Goal: Task Accomplishment & Management: Manage account settings

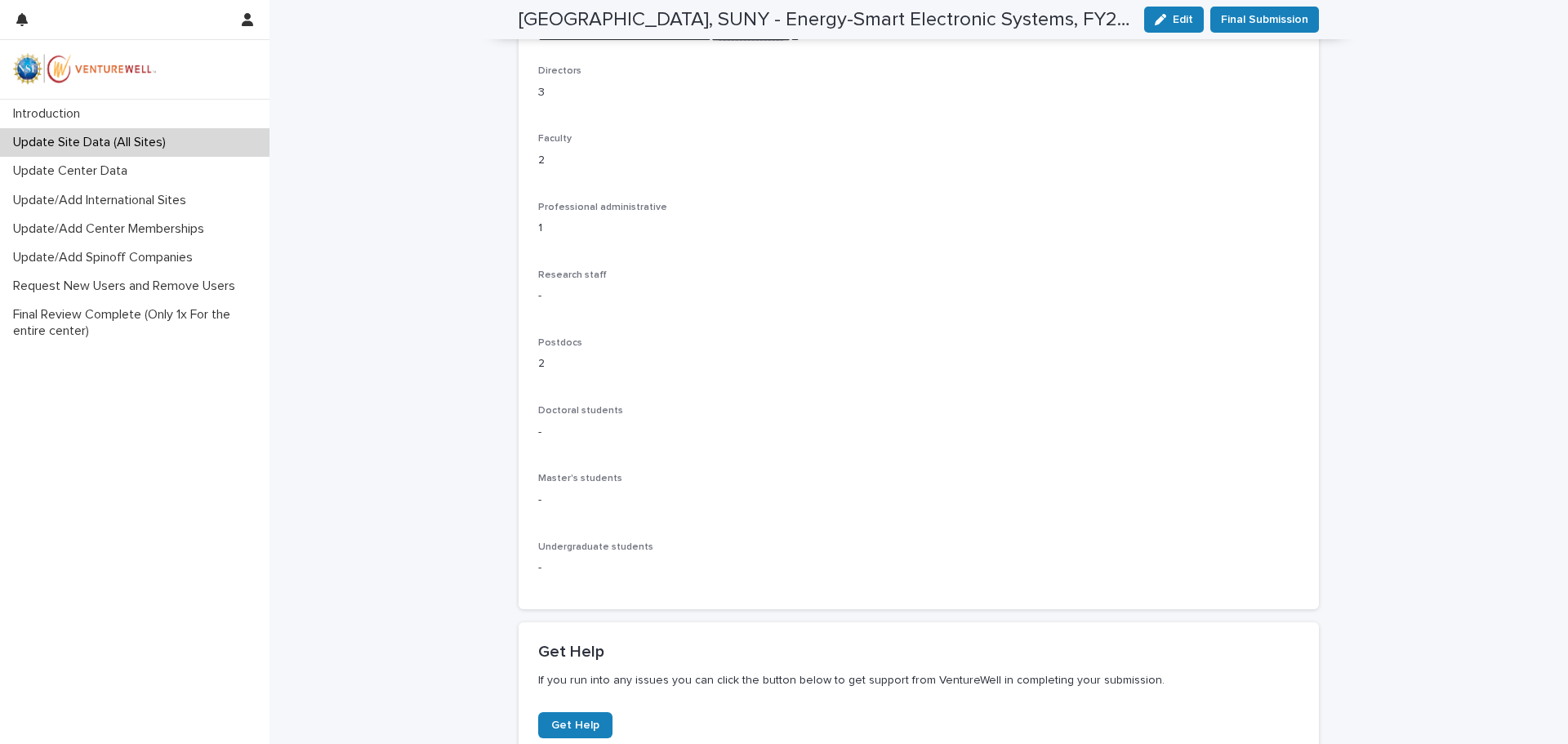
scroll to position [408, 0]
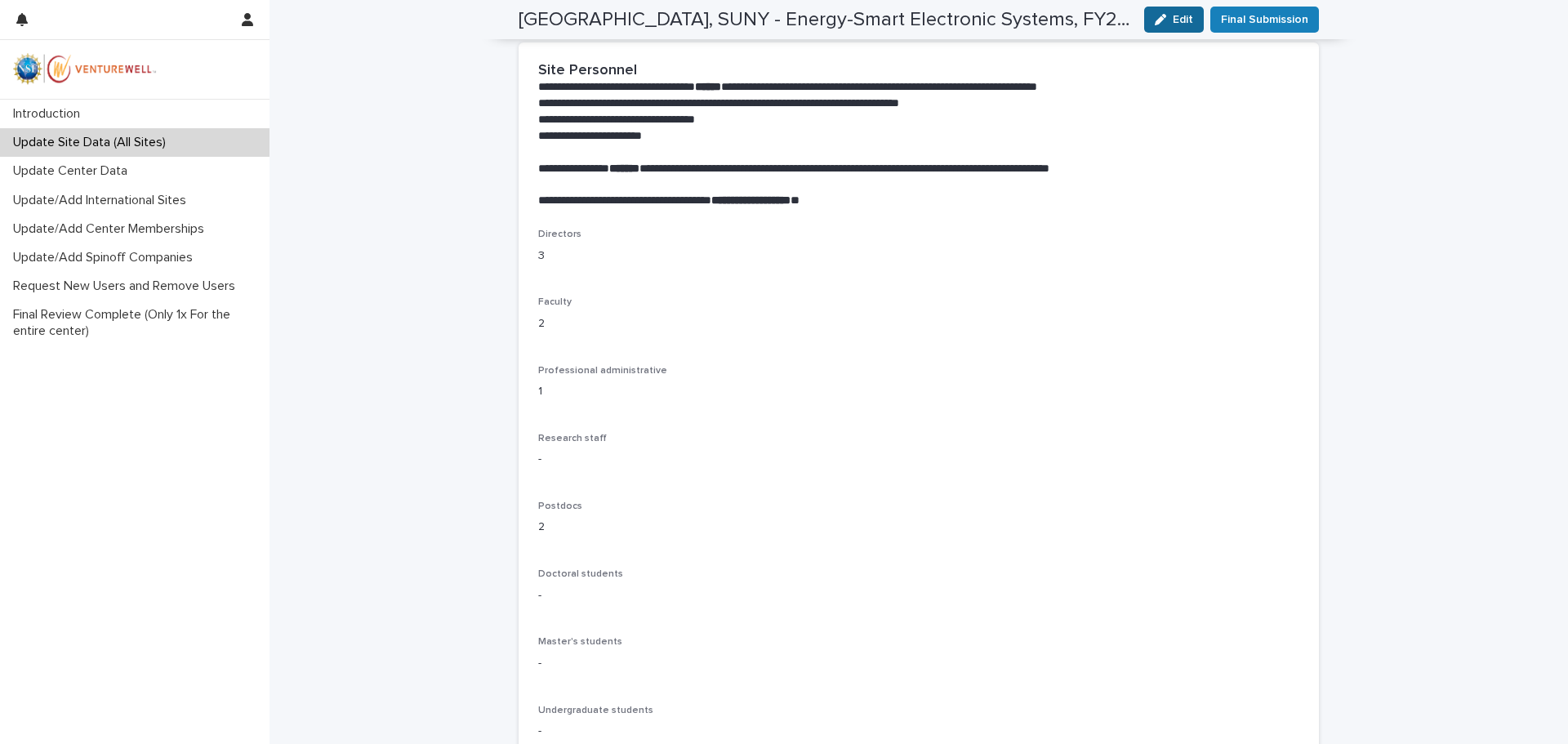
click at [1174, 15] on span "Edit" at bounding box center [1182, 19] width 20 height 11
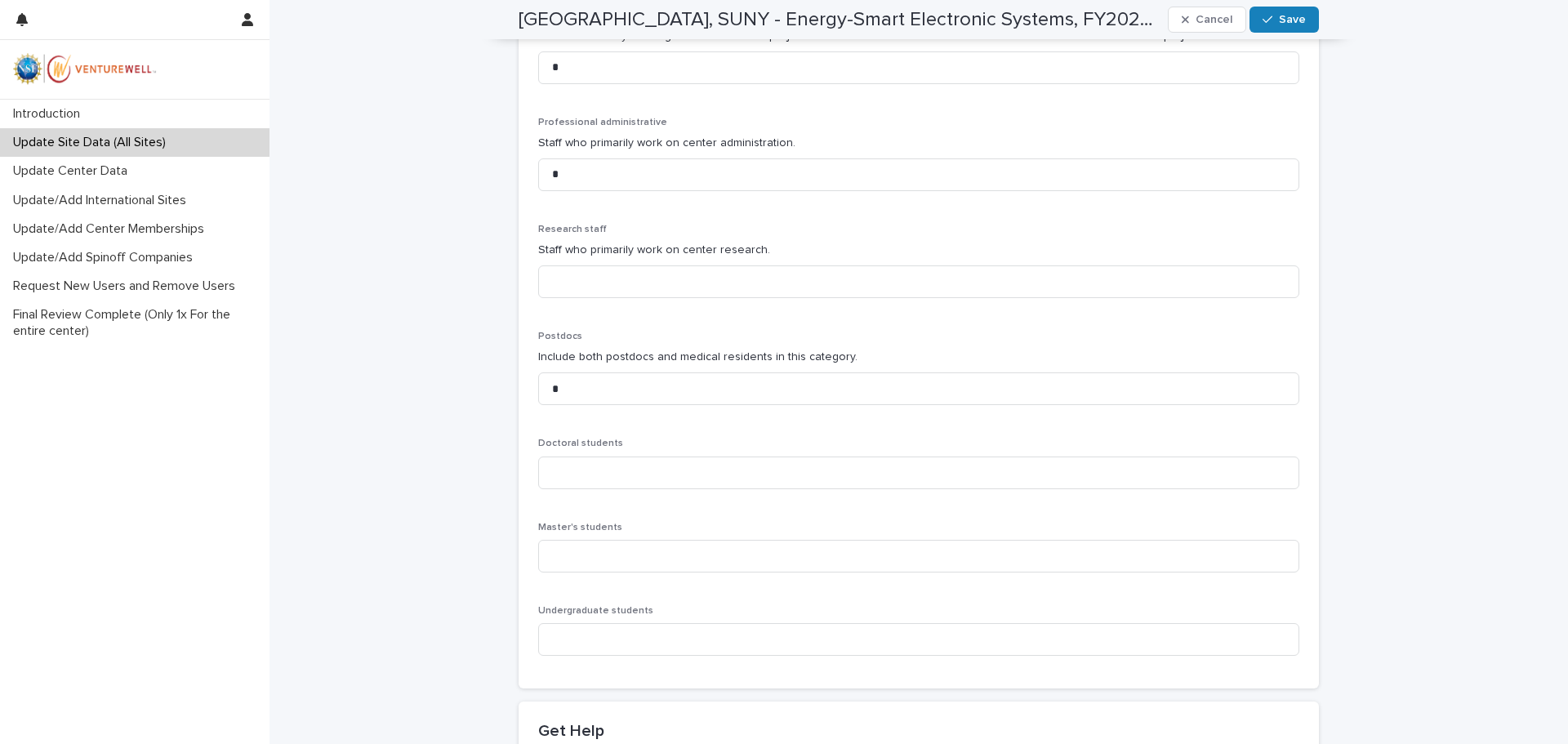
scroll to position [816, 0]
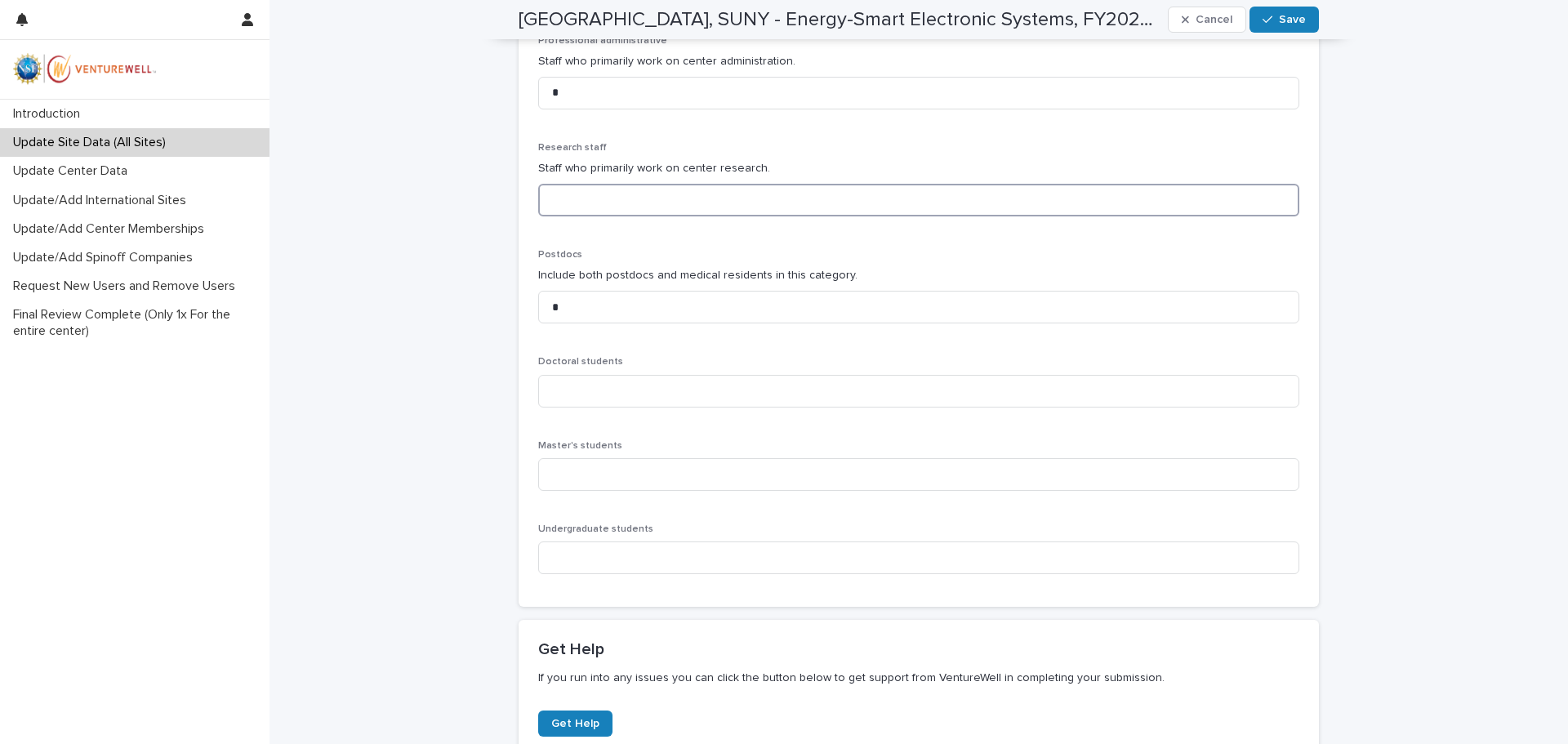
click at [548, 199] on input at bounding box center [918, 200] width 761 height 33
type input "*"
click at [552, 308] on input "*" at bounding box center [918, 307] width 761 height 33
type input "*"
click at [559, 392] on input at bounding box center [918, 391] width 761 height 33
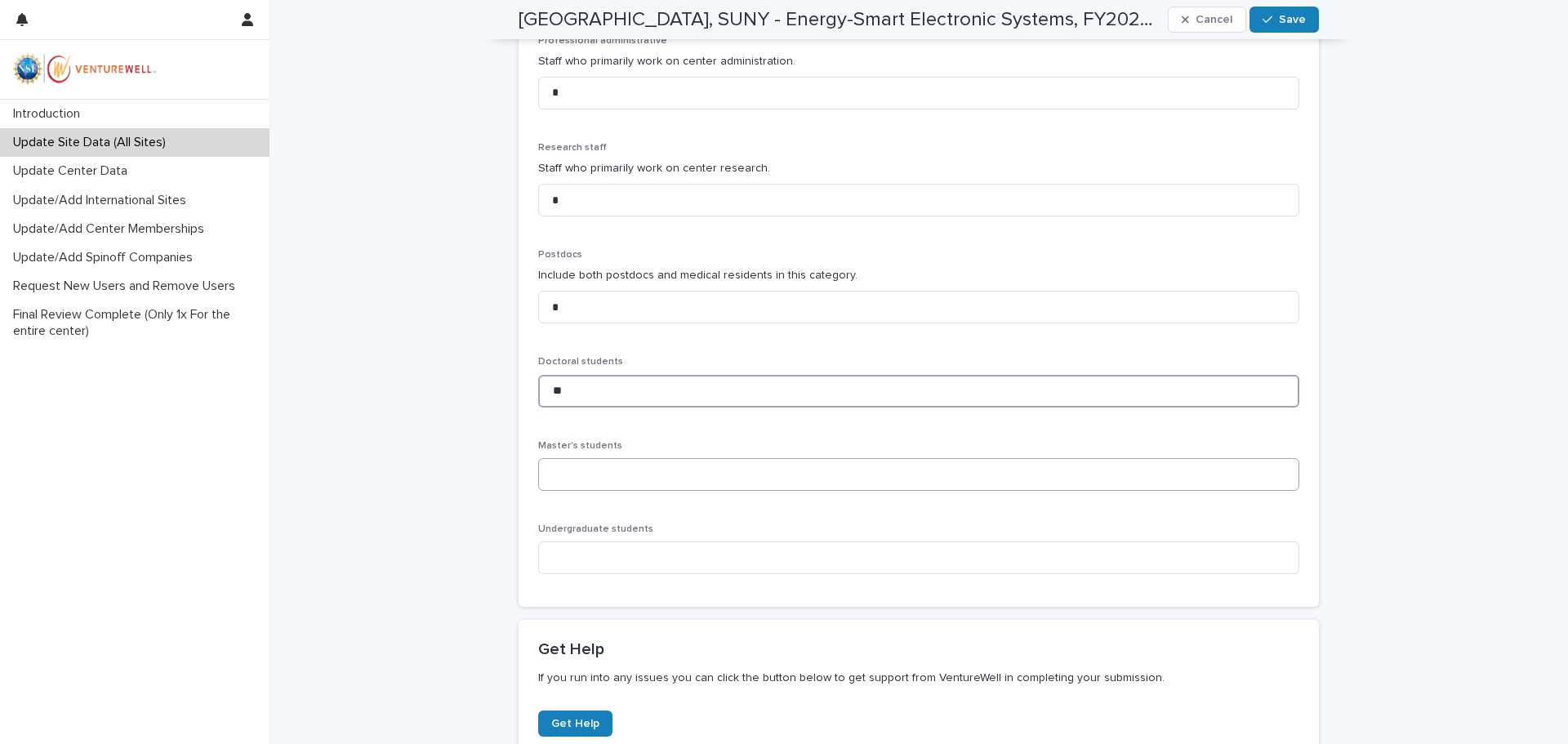
type input "**"
click at [564, 474] on input at bounding box center [918, 474] width 761 height 33
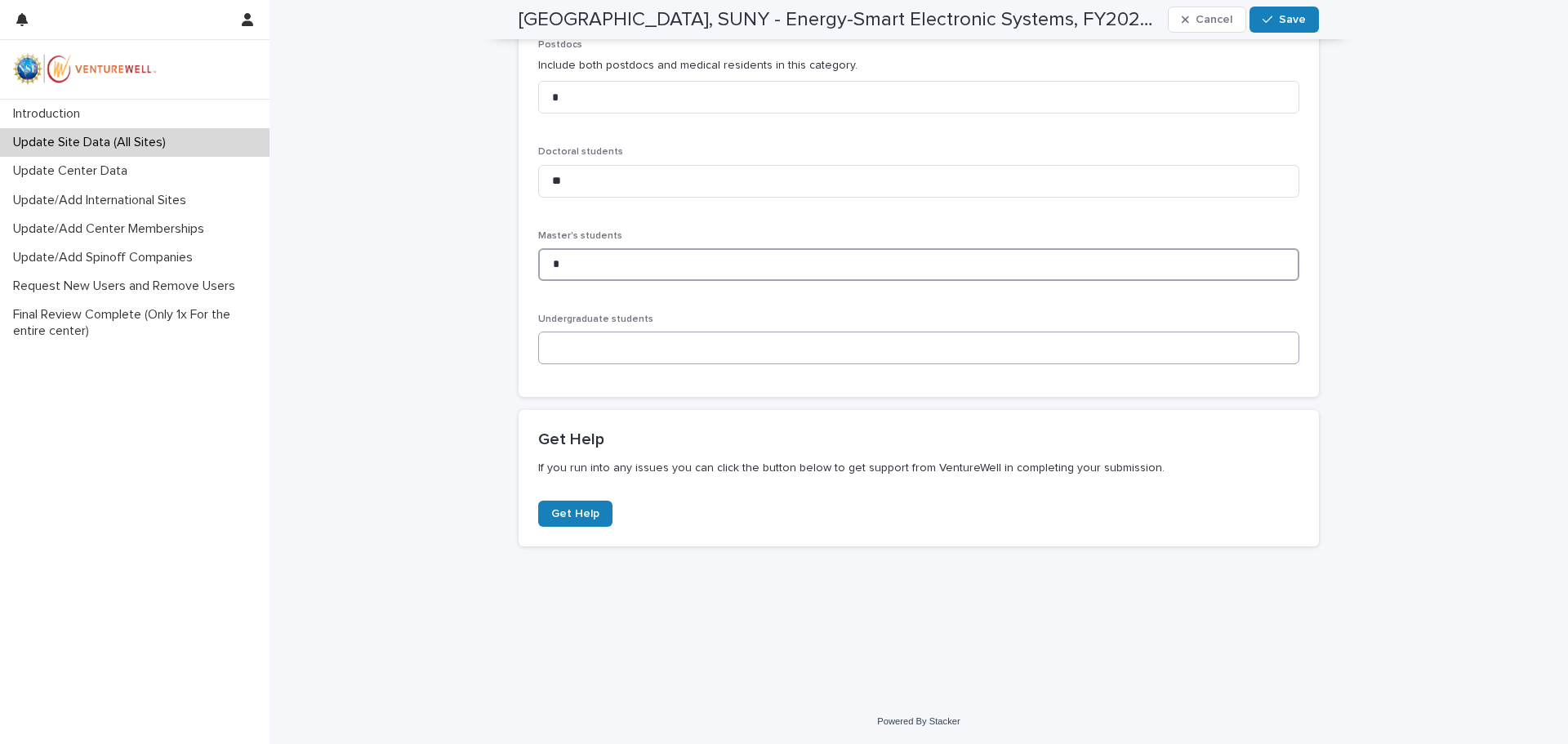
type input "*"
click at [563, 348] on input at bounding box center [918, 347] width 761 height 33
type input "*"
click at [1267, 18] on icon "button" at bounding box center [1267, 19] width 10 height 7
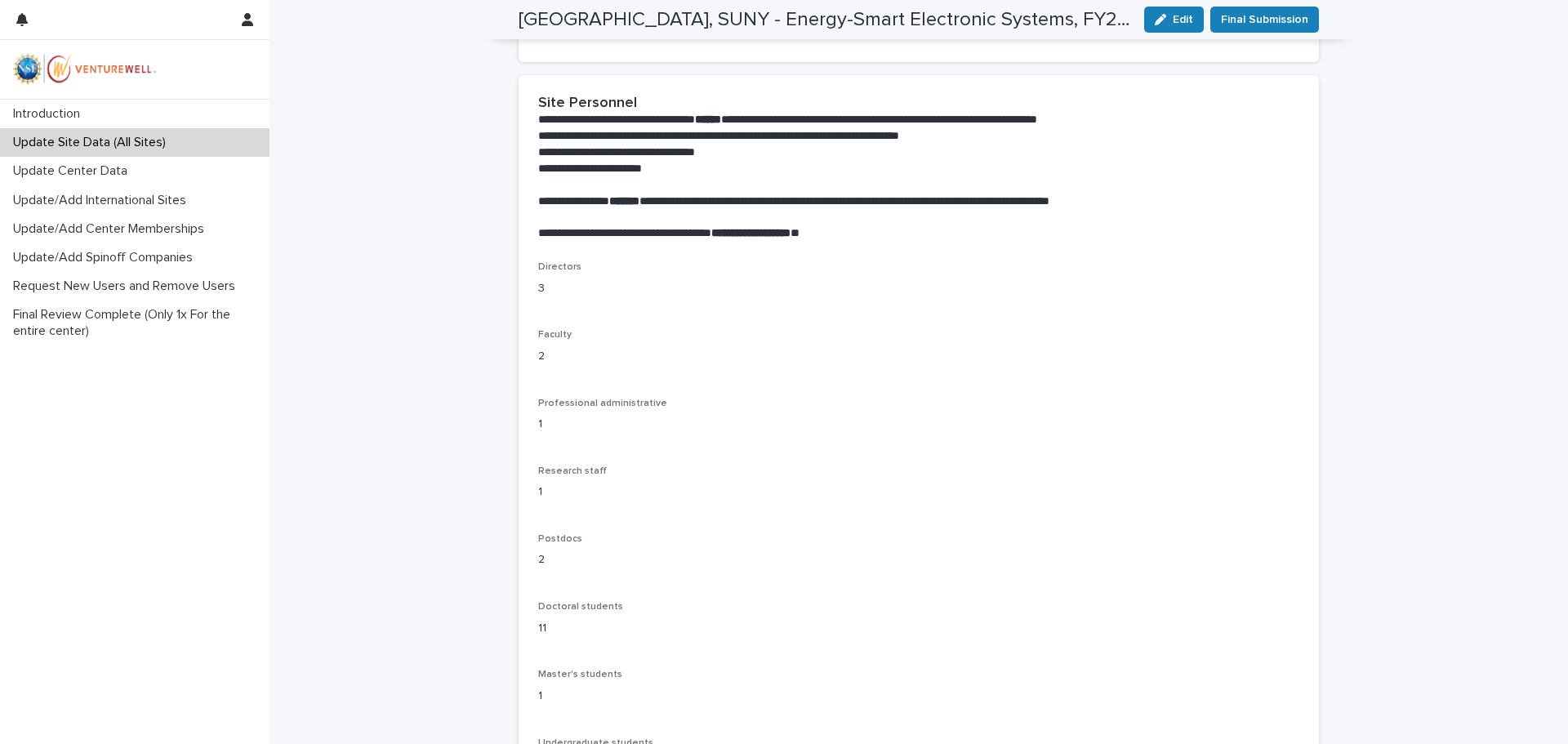
scroll to position [0, 0]
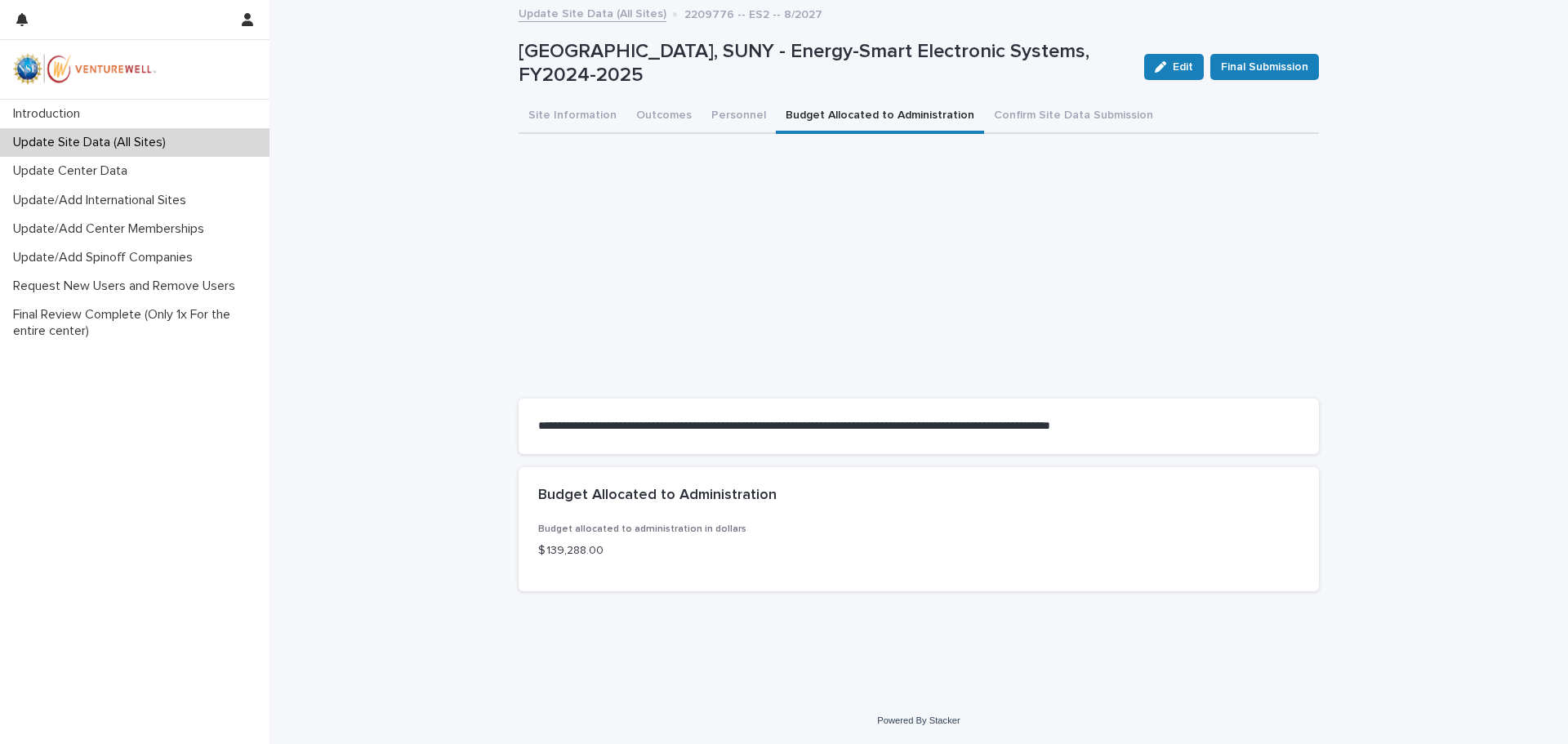
click at [843, 112] on button "Budget Allocated to Administration" at bounding box center [880, 117] width 209 height 34
click at [1176, 61] on span "Edit" at bounding box center [1182, 66] width 20 height 11
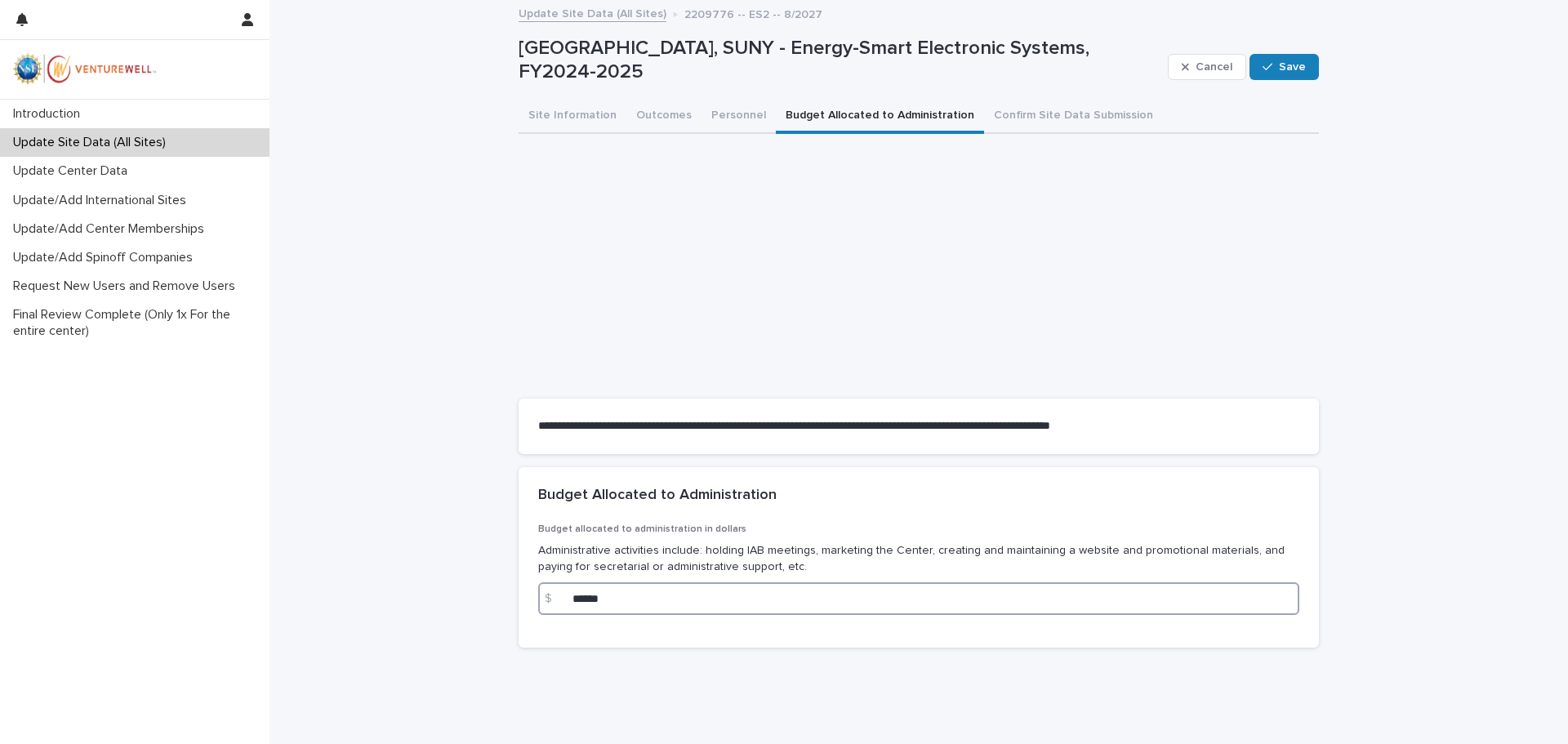
drag, startPoint x: 612, startPoint y: 599, endPoint x: 561, endPoint y: 601, distance: 51.0
click at [561, 601] on div "$ ******" at bounding box center [918, 598] width 761 height 33
type input "*****"
click at [885, 660] on div "Loading... Saving… Budget Allocated to Administration Budget allocated to admin…" at bounding box center [918, 564] width 800 height 194
click at [1270, 59] on button "Save" at bounding box center [1283, 67] width 70 height 27
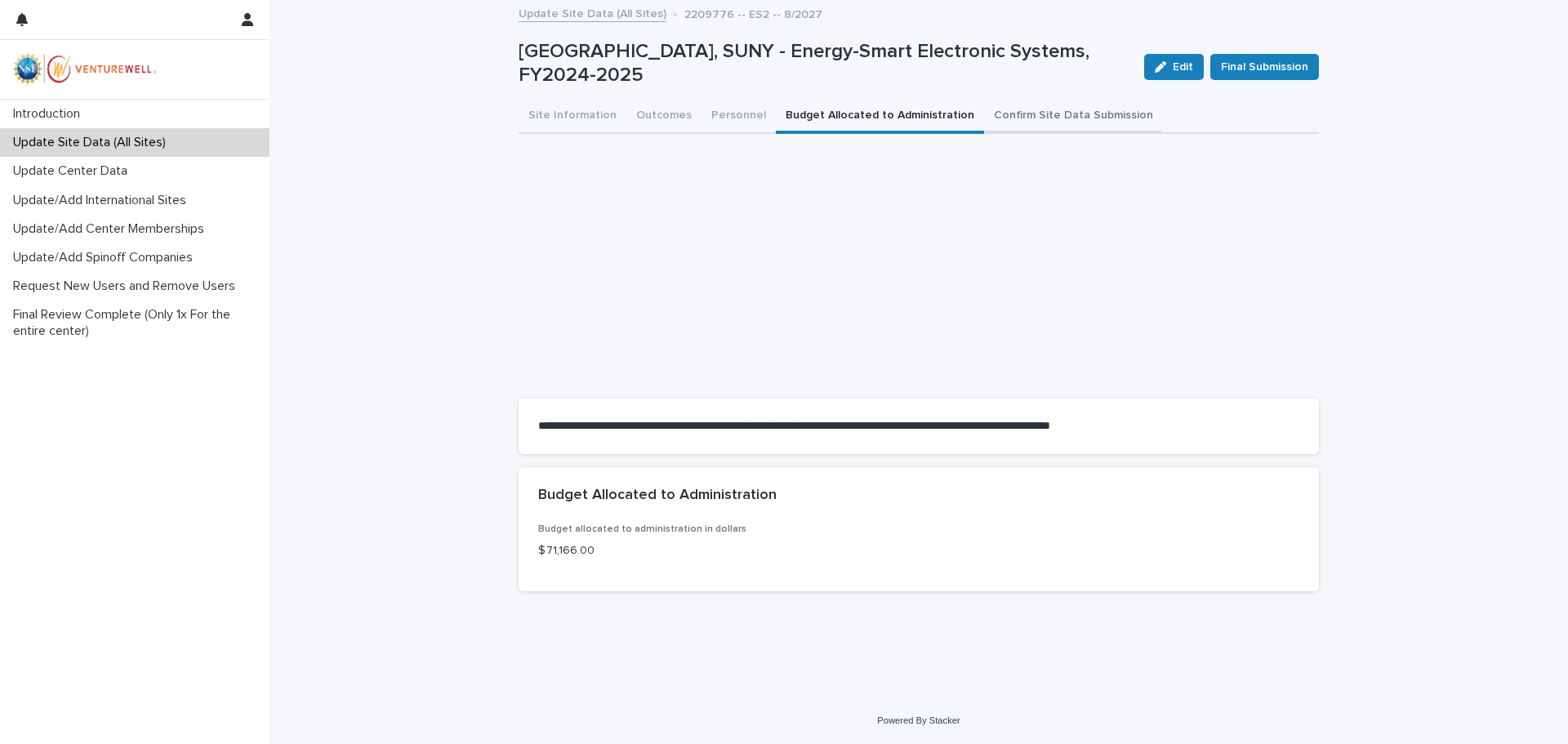
click at [1038, 110] on button "Confirm Site Data Submission" at bounding box center [1073, 117] width 179 height 34
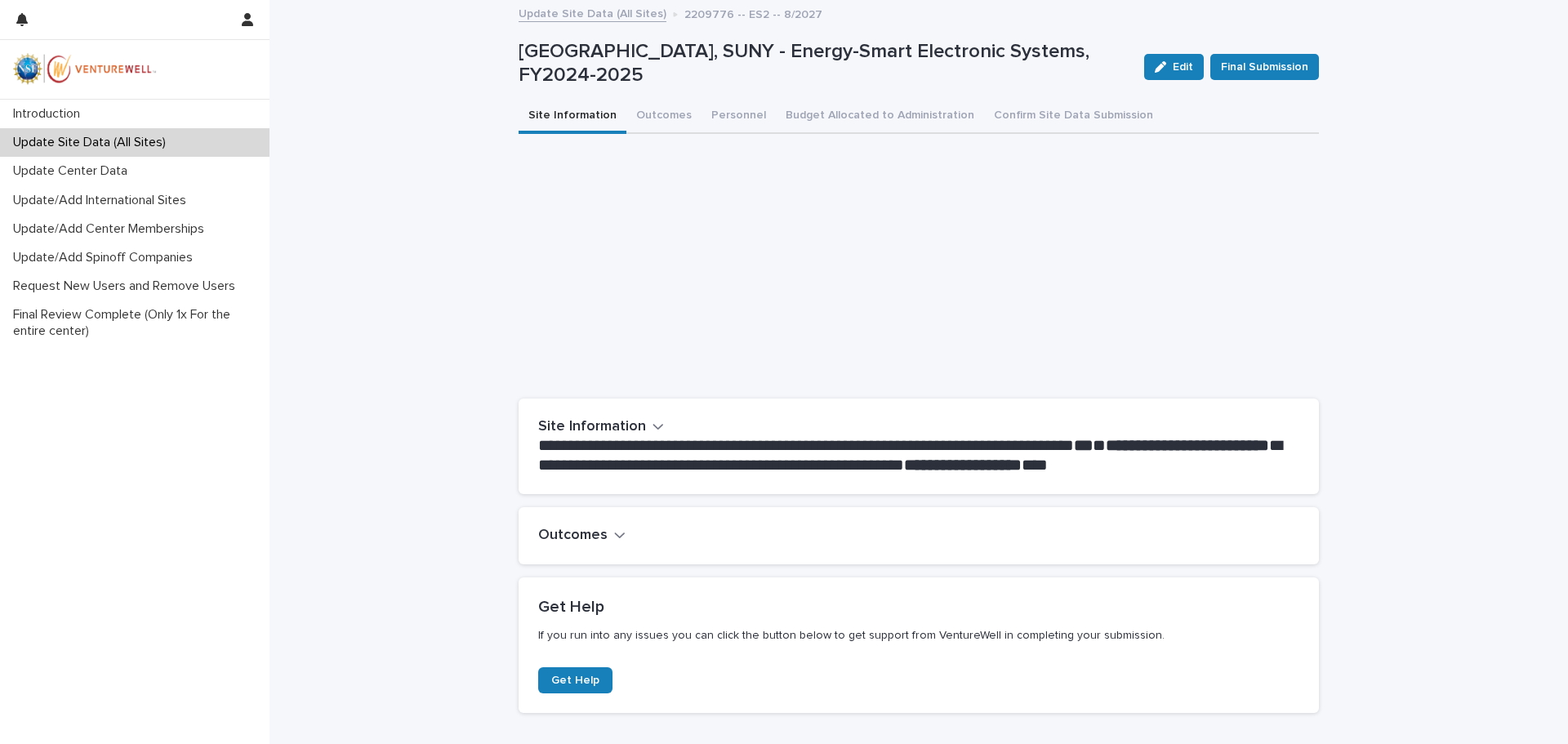
click at [559, 115] on button "Site Information" at bounding box center [573, 117] width 108 height 34
click at [605, 535] on button "Outcomes" at bounding box center [582, 535] width 88 height 18
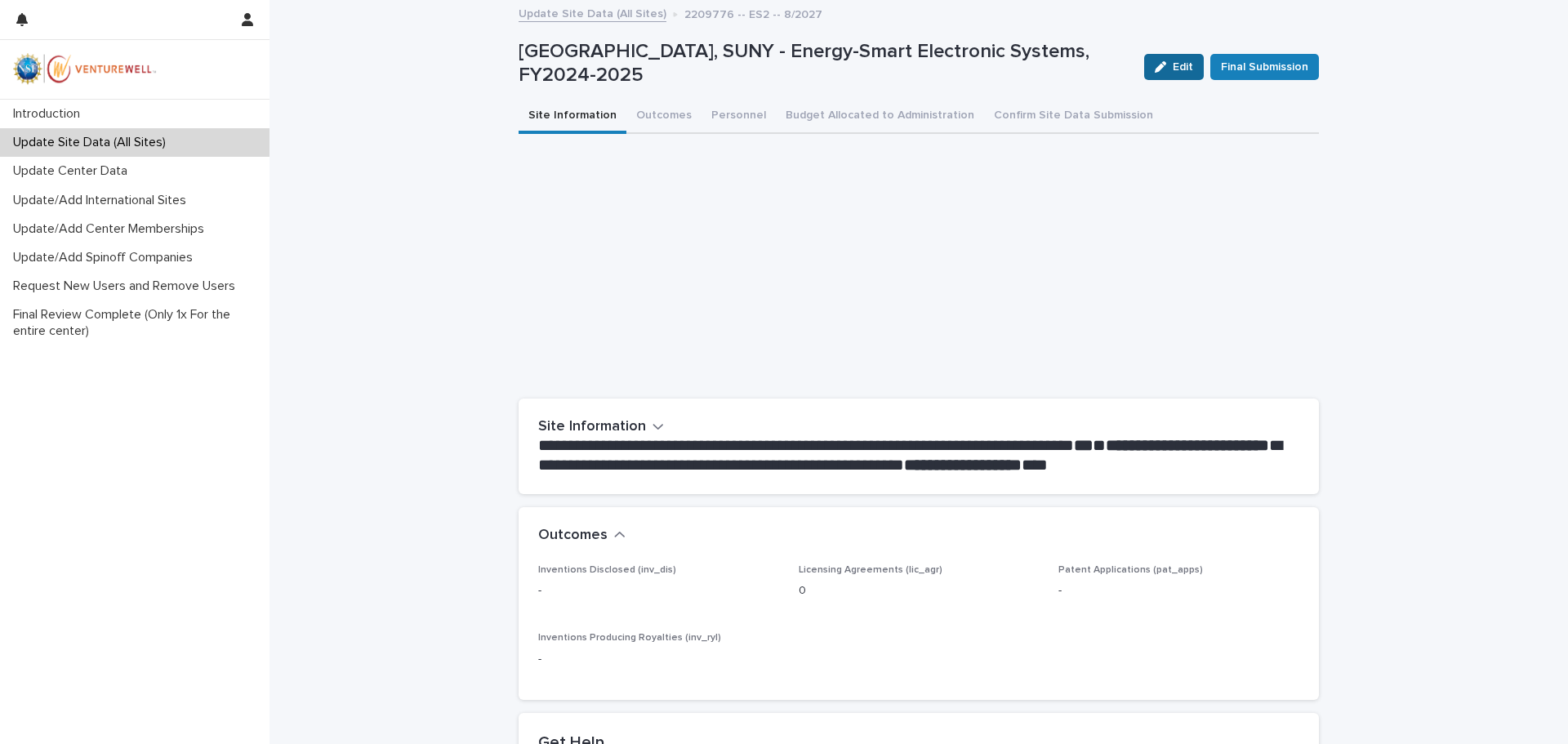
click at [1177, 61] on span "Edit" at bounding box center [1182, 66] width 20 height 11
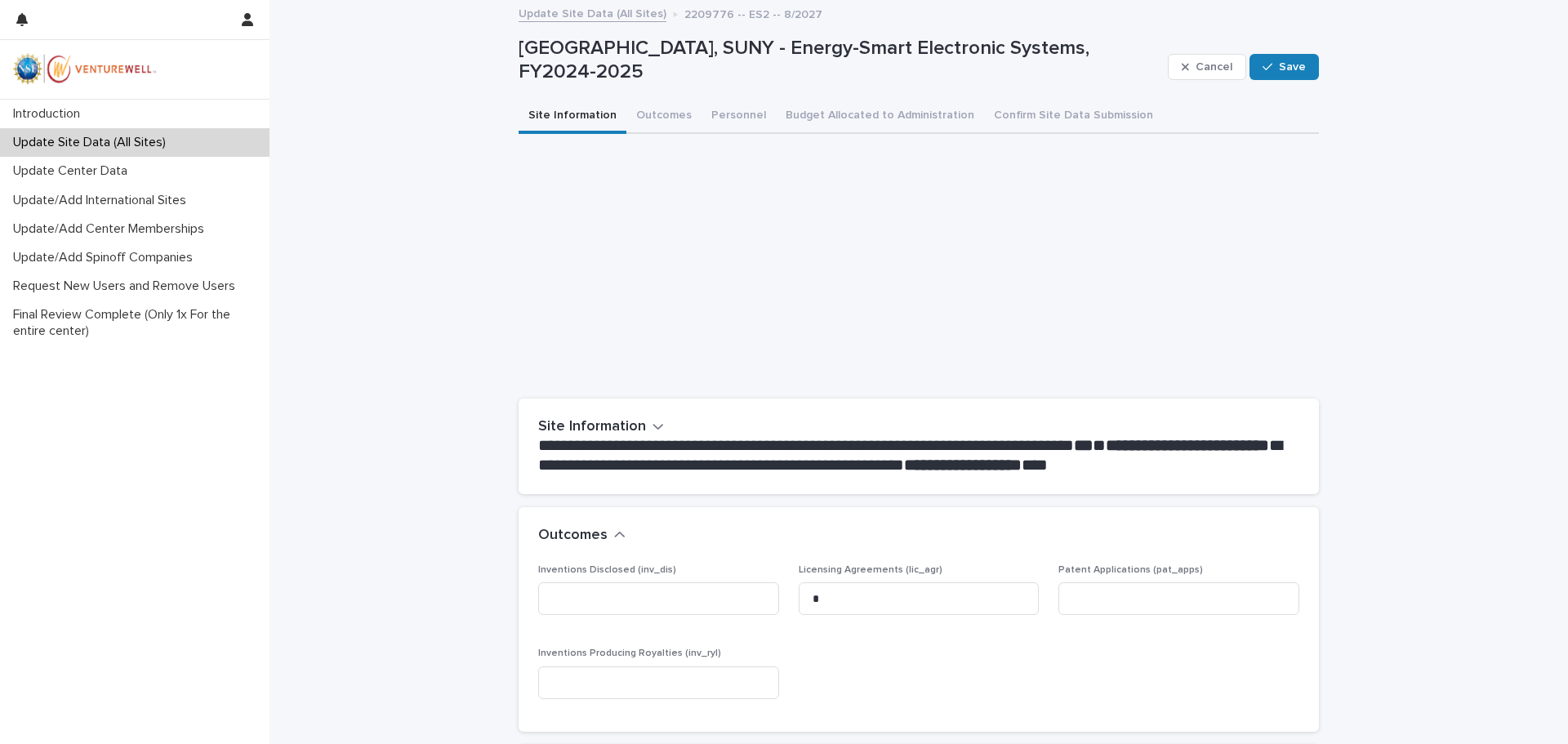
click at [559, 116] on button "Site Information" at bounding box center [573, 117] width 108 height 34
click at [594, 423] on h2 "Site Information" at bounding box center [592, 427] width 108 height 18
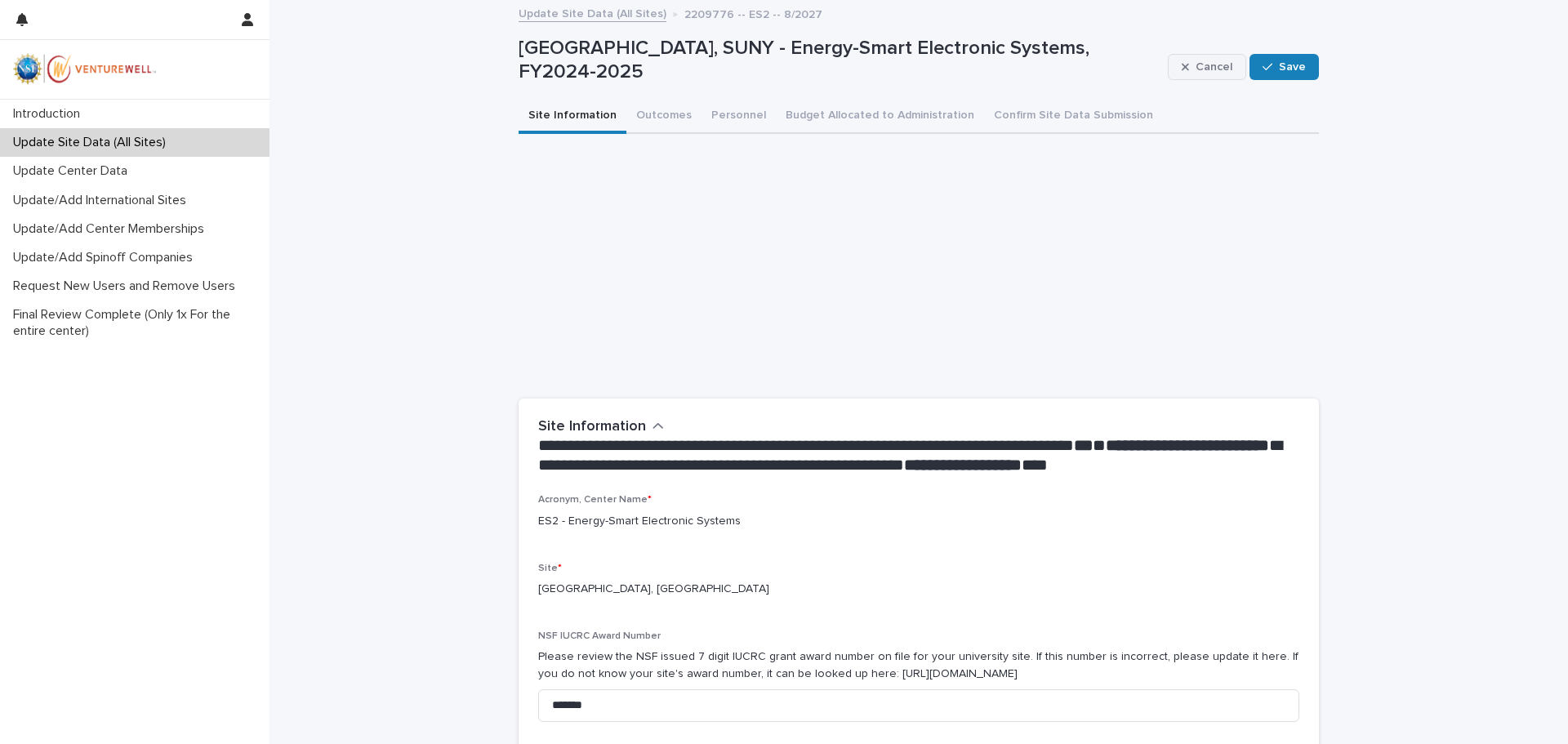
click at [1203, 62] on span "Cancel" at bounding box center [1214, 66] width 37 height 11
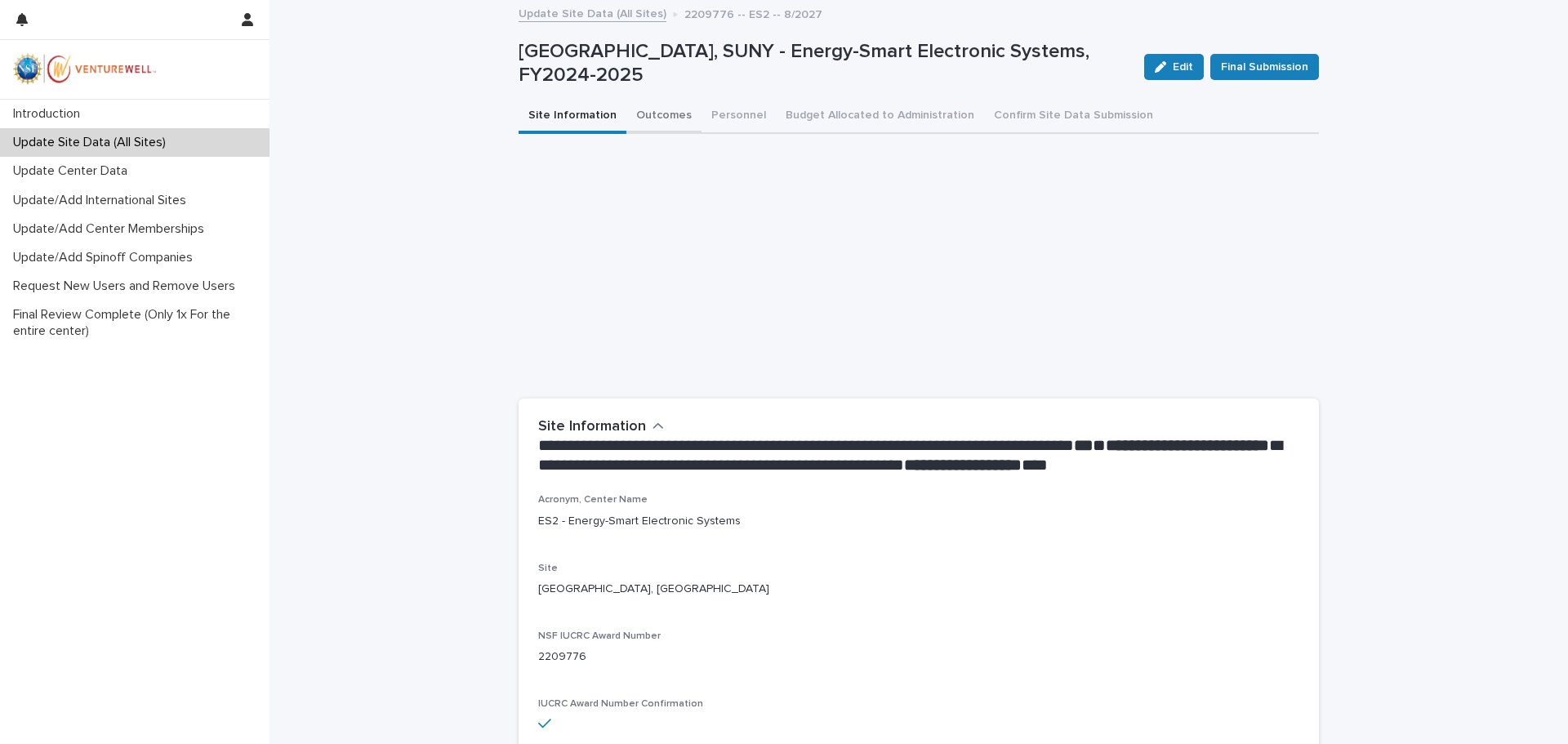
click at [648, 115] on button "Outcomes" at bounding box center [664, 117] width 75 height 34
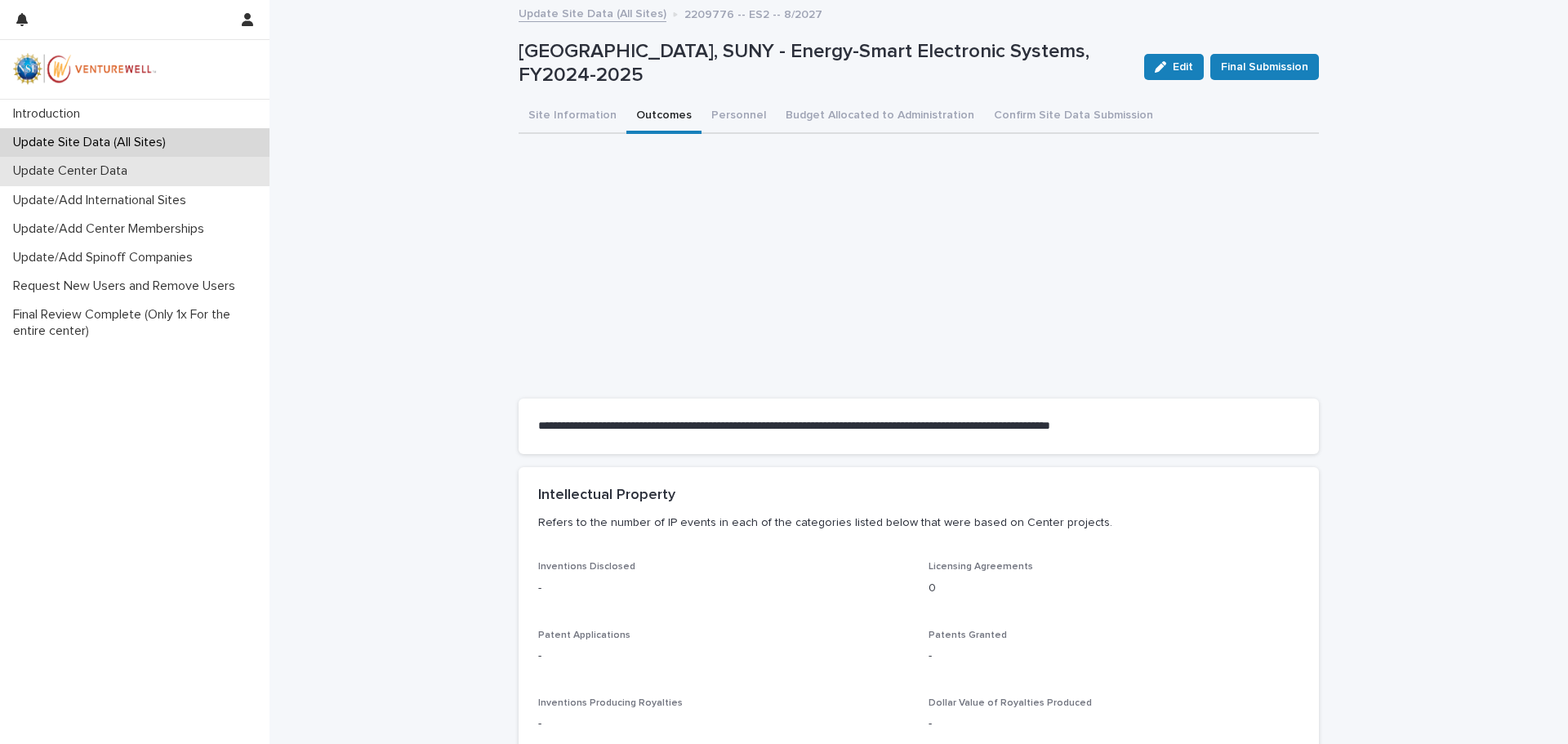
click at [67, 170] on p "Update Center Data" at bounding box center [72, 171] width 133 height 16
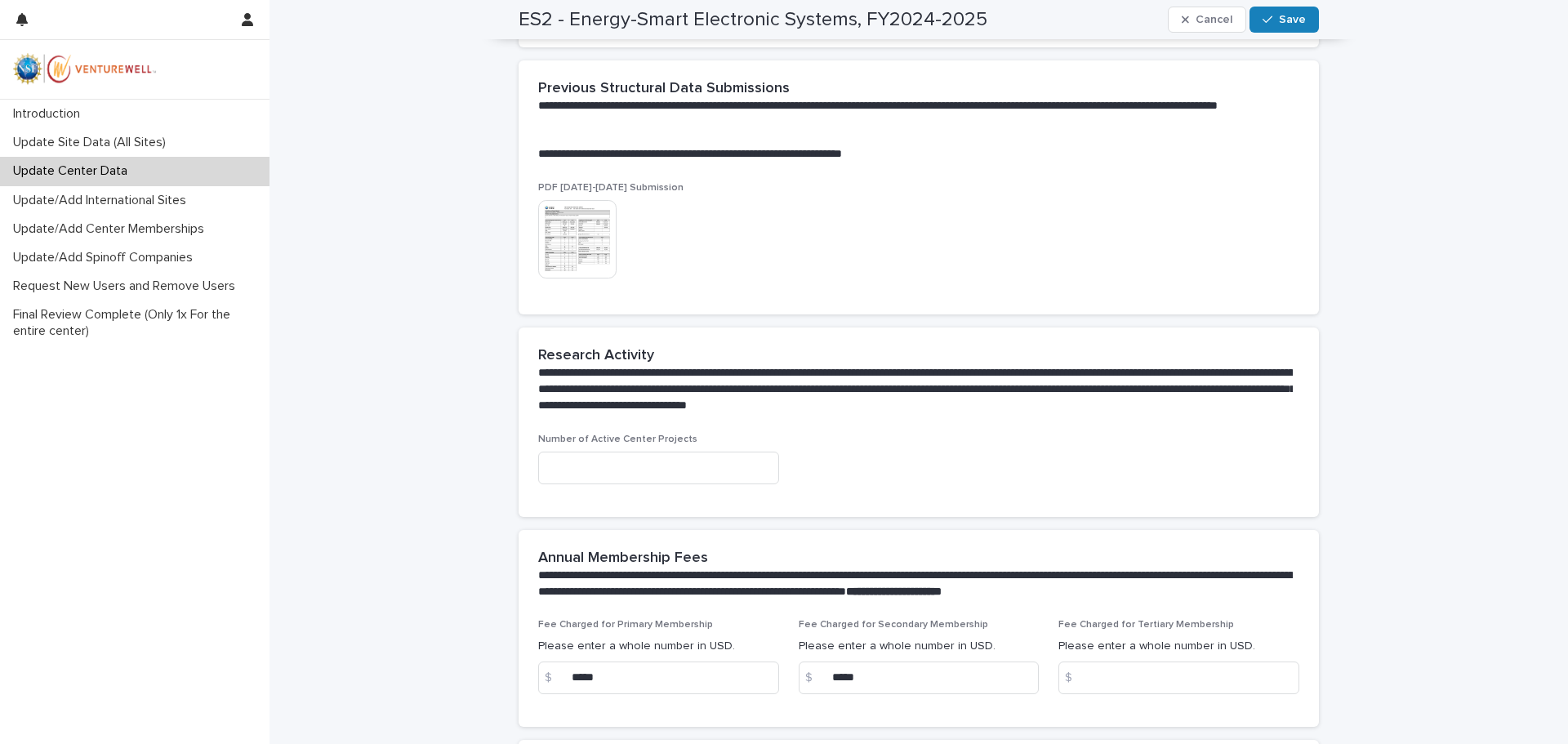
scroll to position [572, 0]
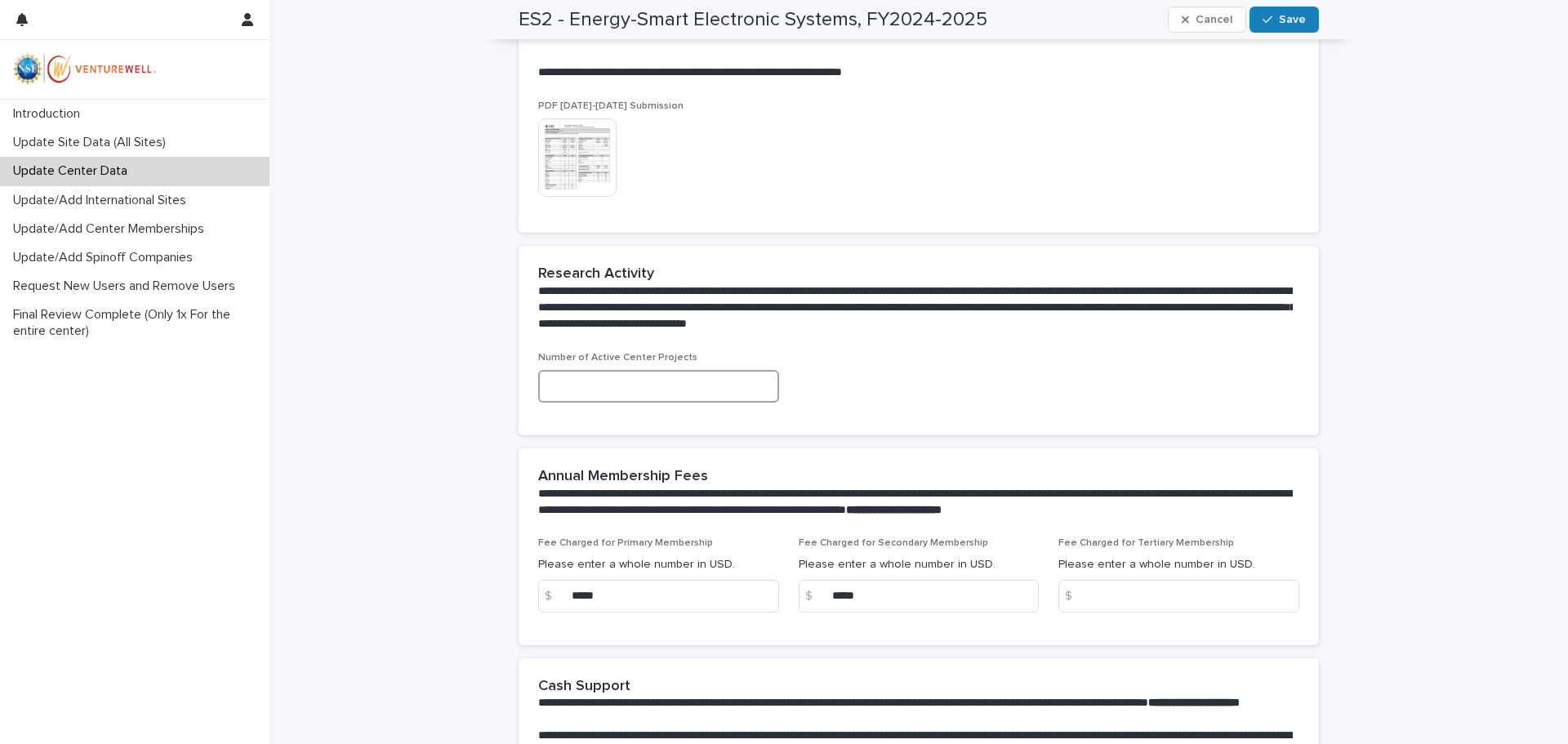
click at [592, 386] on input at bounding box center [658, 385] width 241 height 33
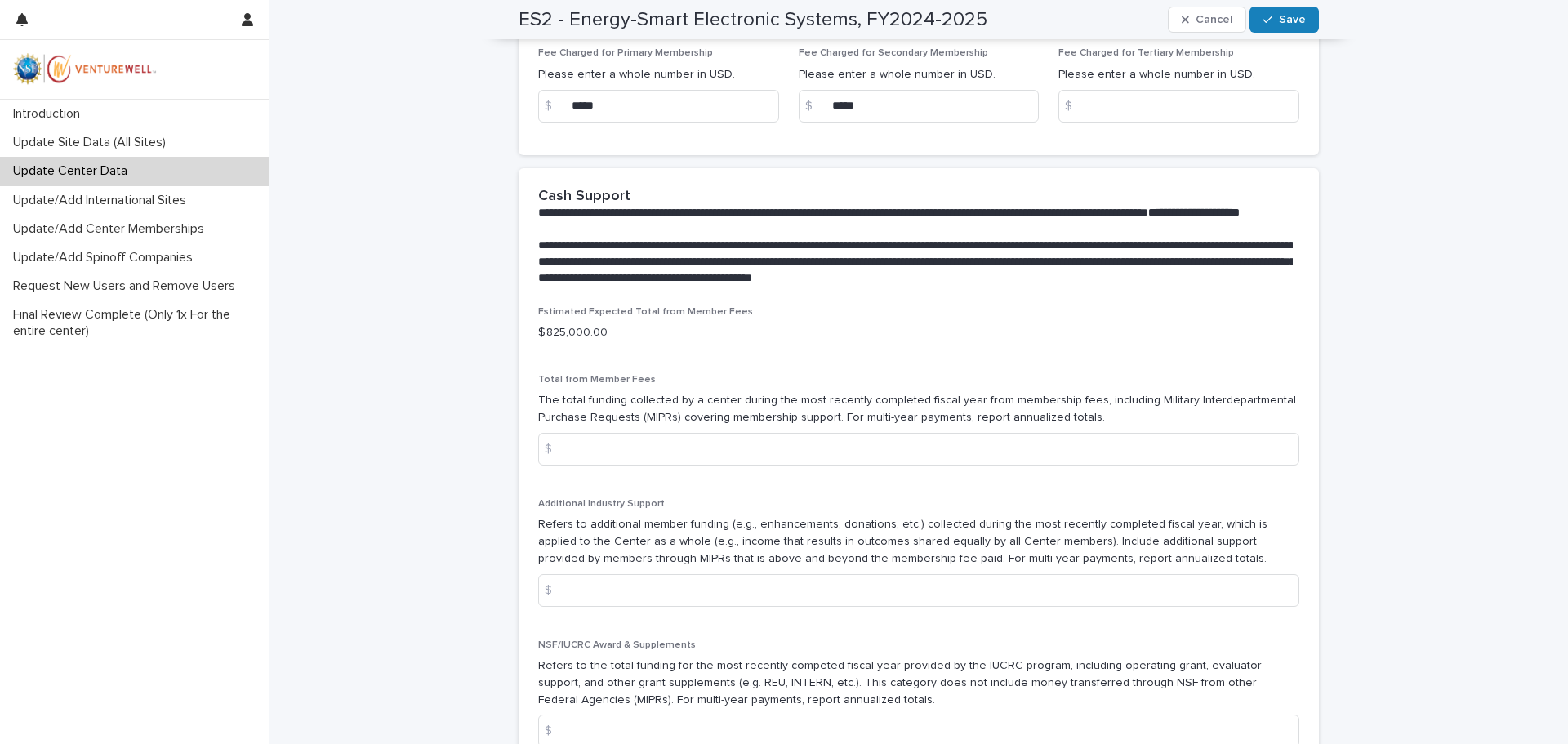
scroll to position [1225, 0]
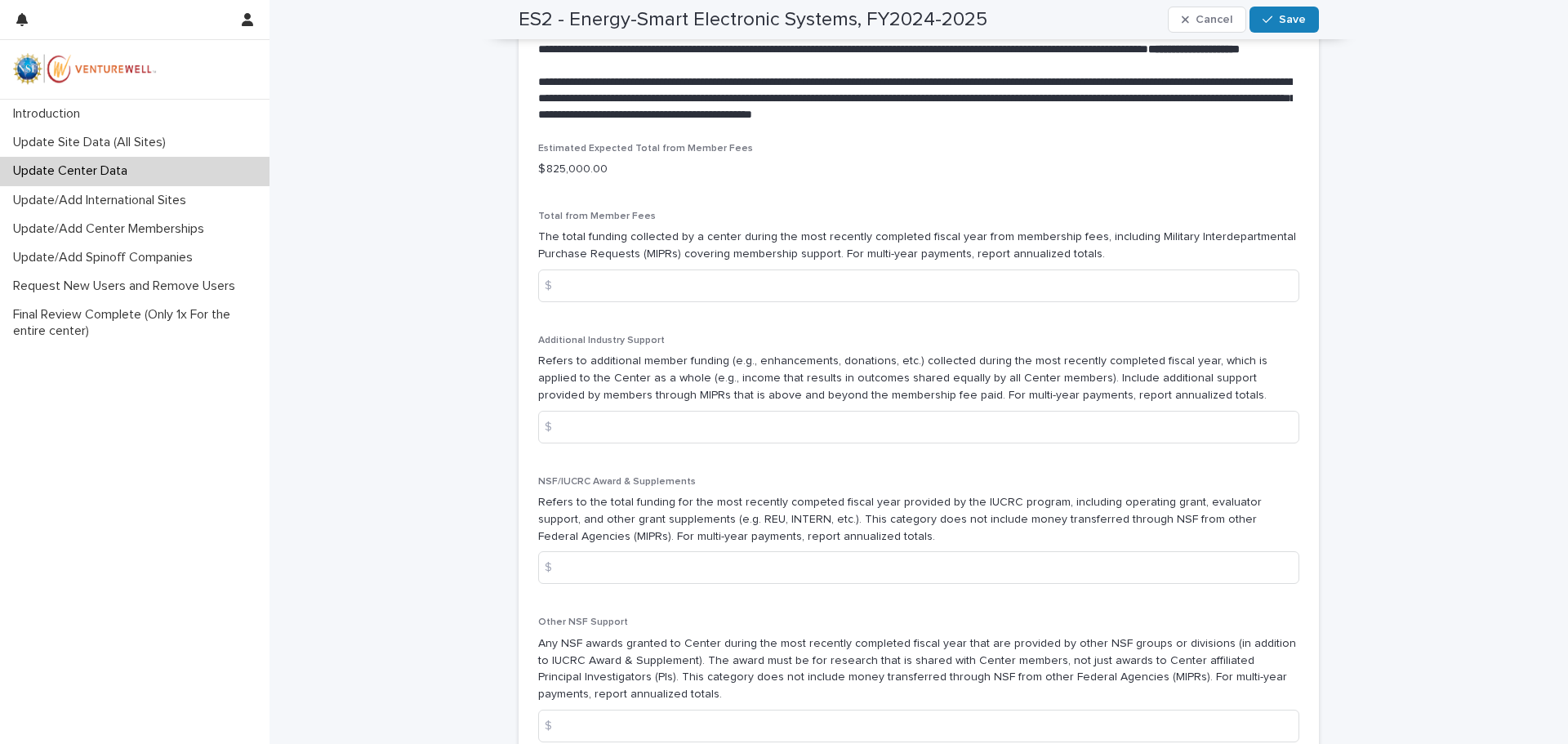
type input "**"
click at [571, 577] on input at bounding box center [918, 567] width 761 height 33
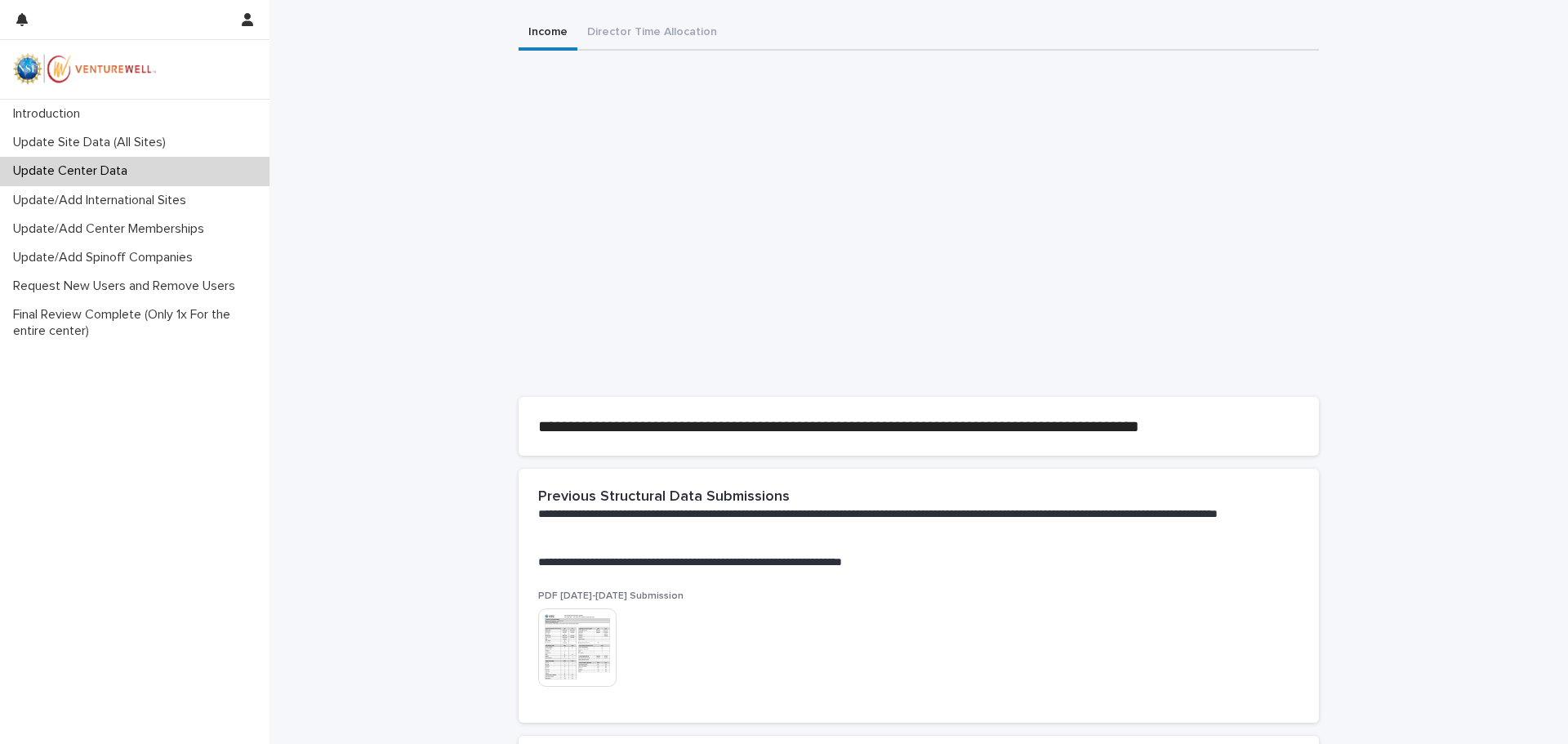
scroll to position [0, 0]
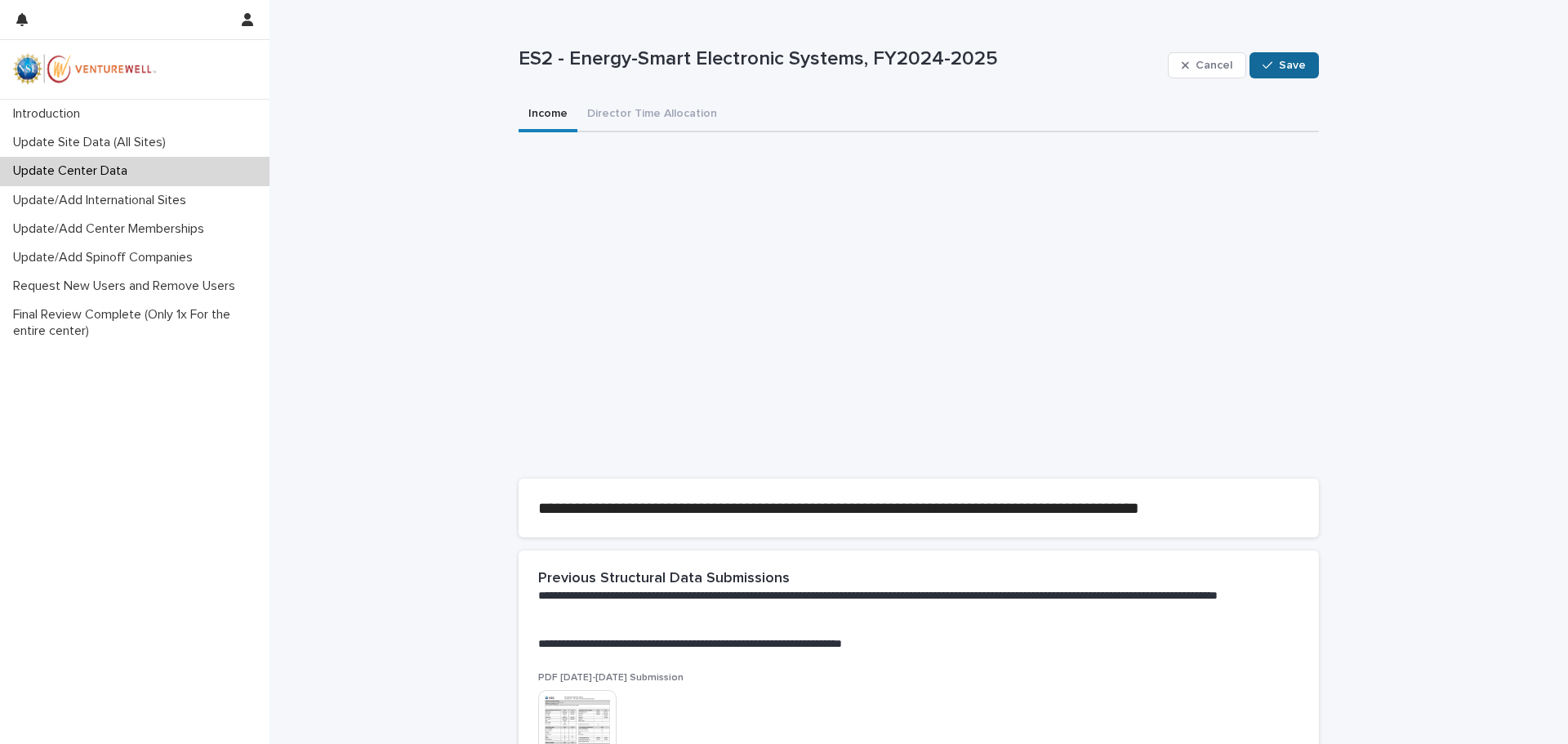
type input "******"
click at [1286, 58] on button "Save" at bounding box center [1283, 65] width 70 height 27
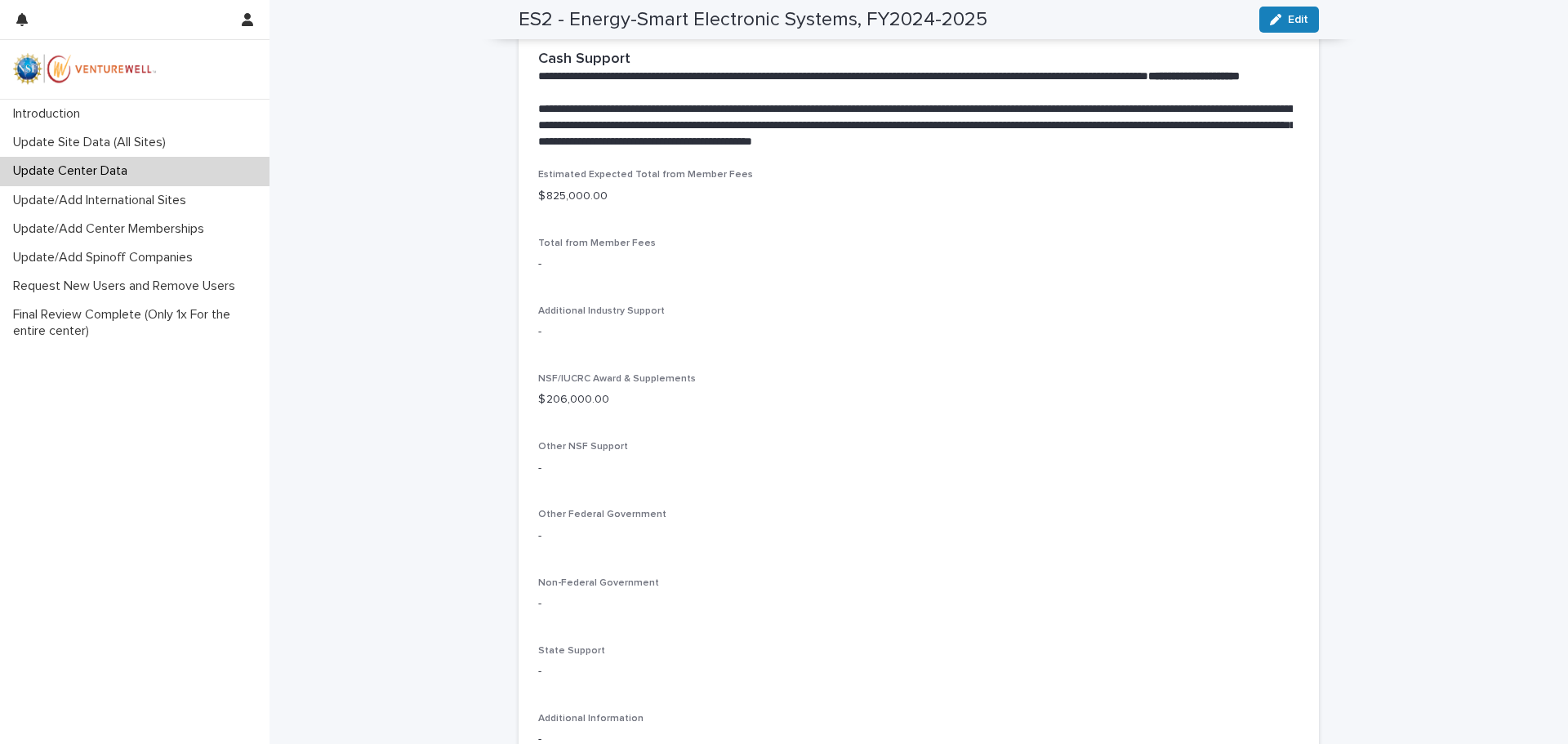
scroll to position [1225, 0]
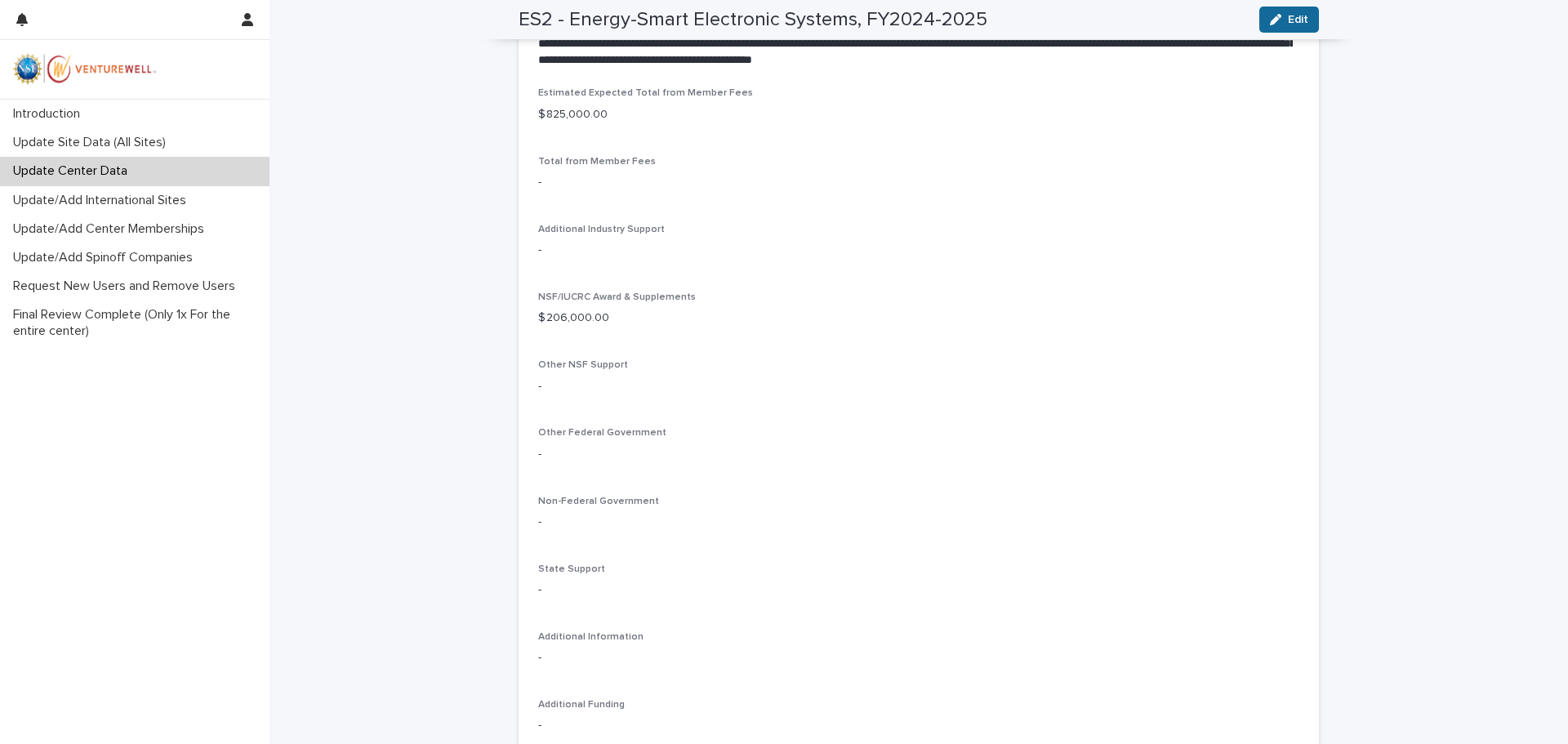
click at [1290, 19] on span "Edit" at bounding box center [1298, 19] width 20 height 11
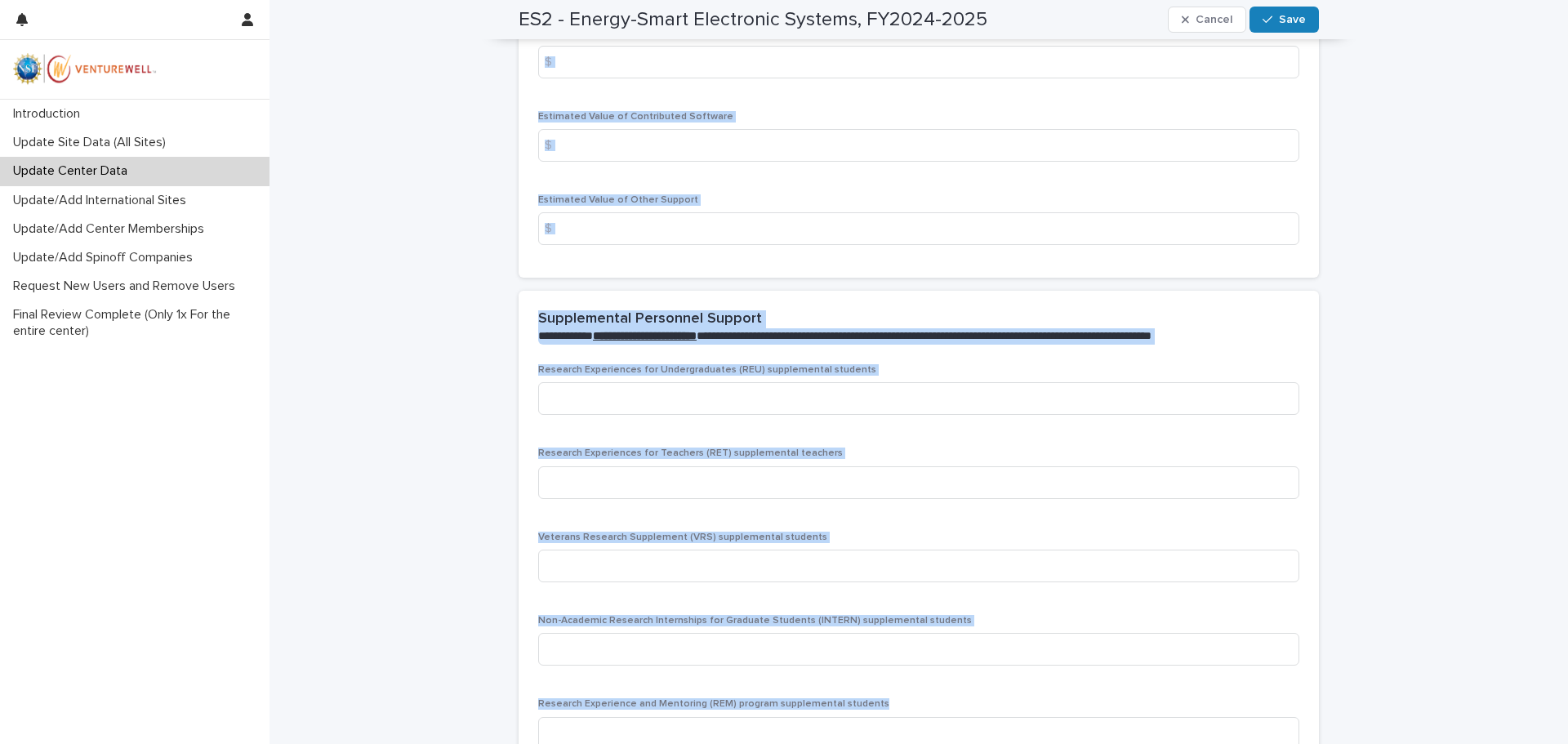
scroll to position [3241, 0]
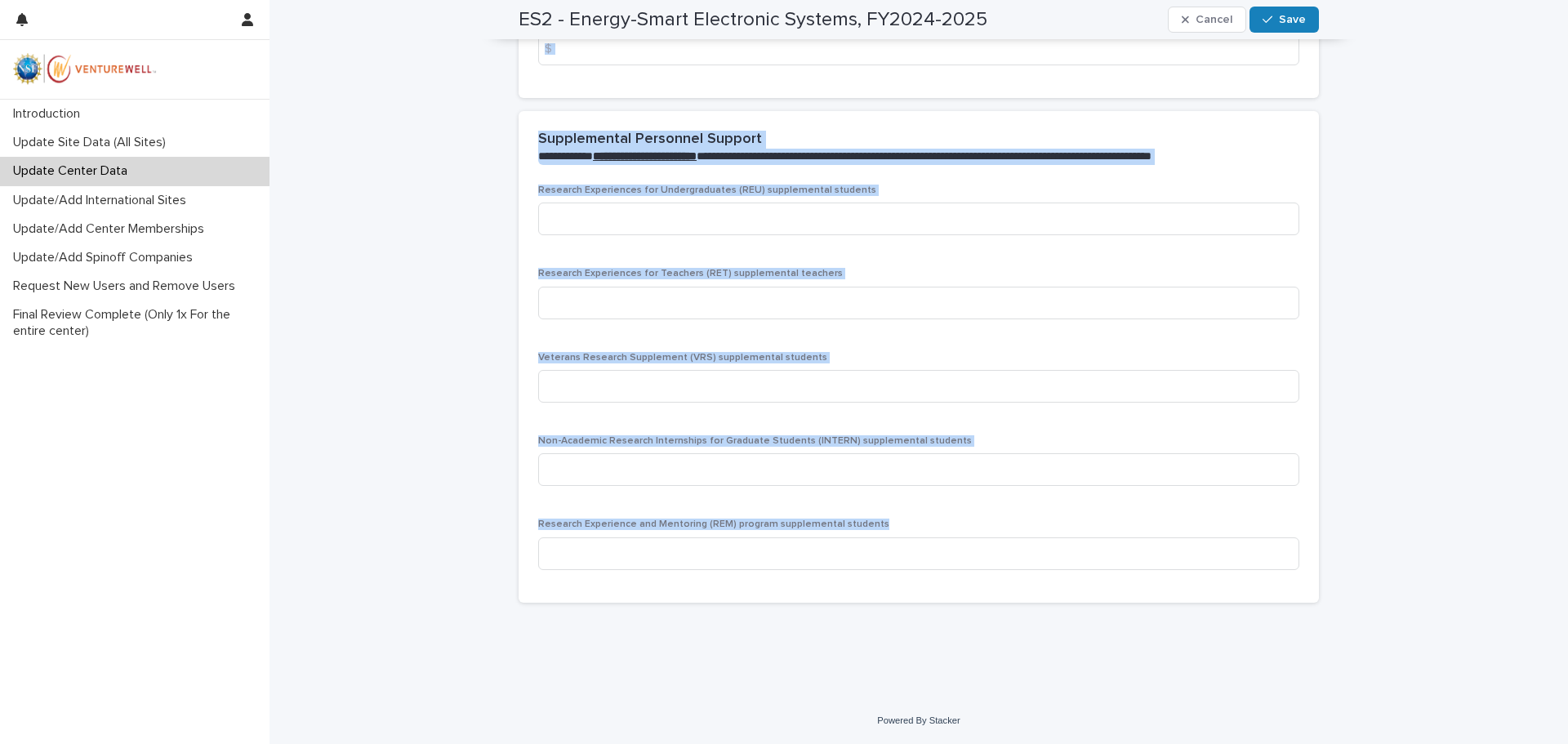
drag, startPoint x: 533, startPoint y: 133, endPoint x: 1267, endPoint y: 685, distance: 918.4
copy div "Additional Industry Support Refers to additional member funding (e.g., enhancem…"
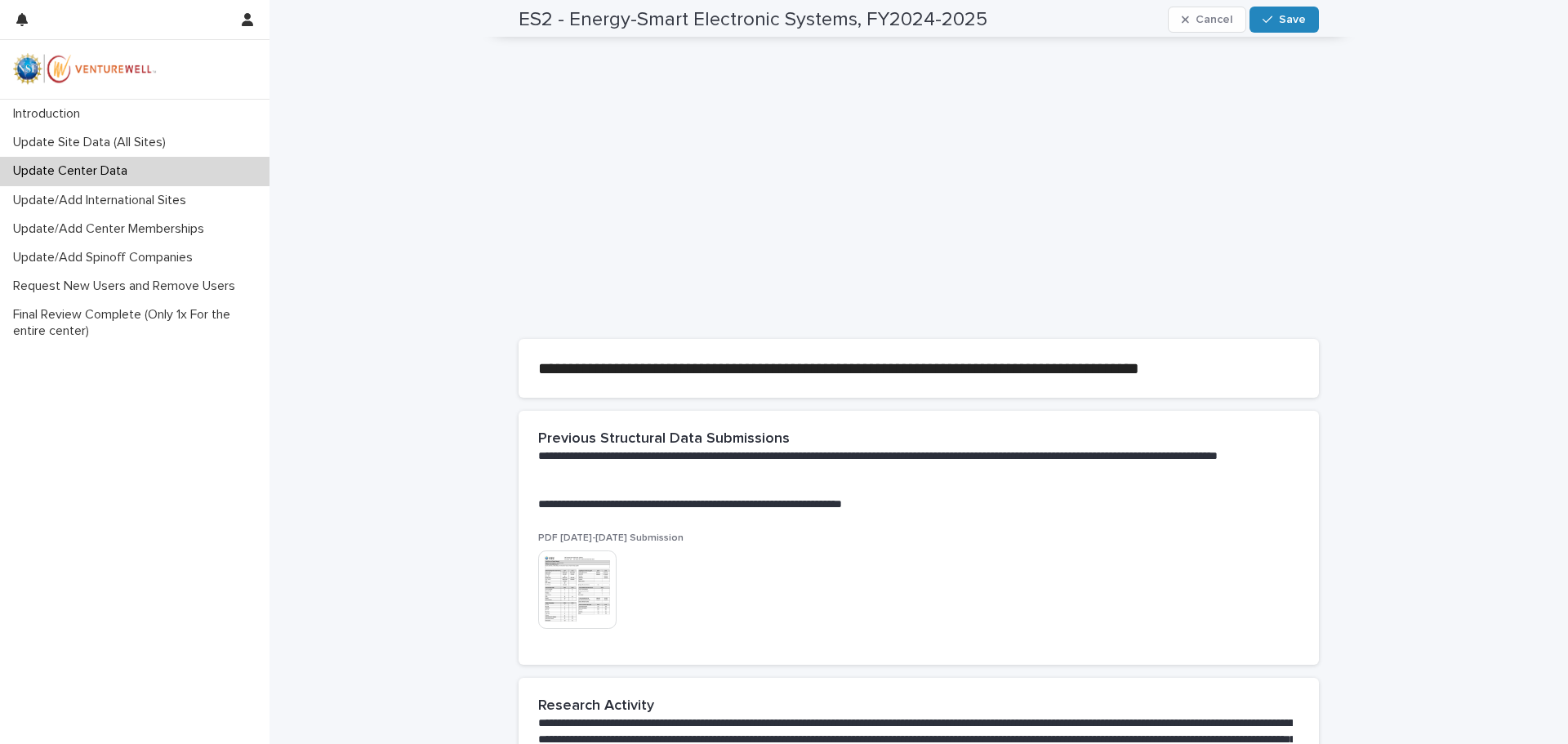
scroll to position [0, 0]
